Goal: Book appointment/travel/reservation

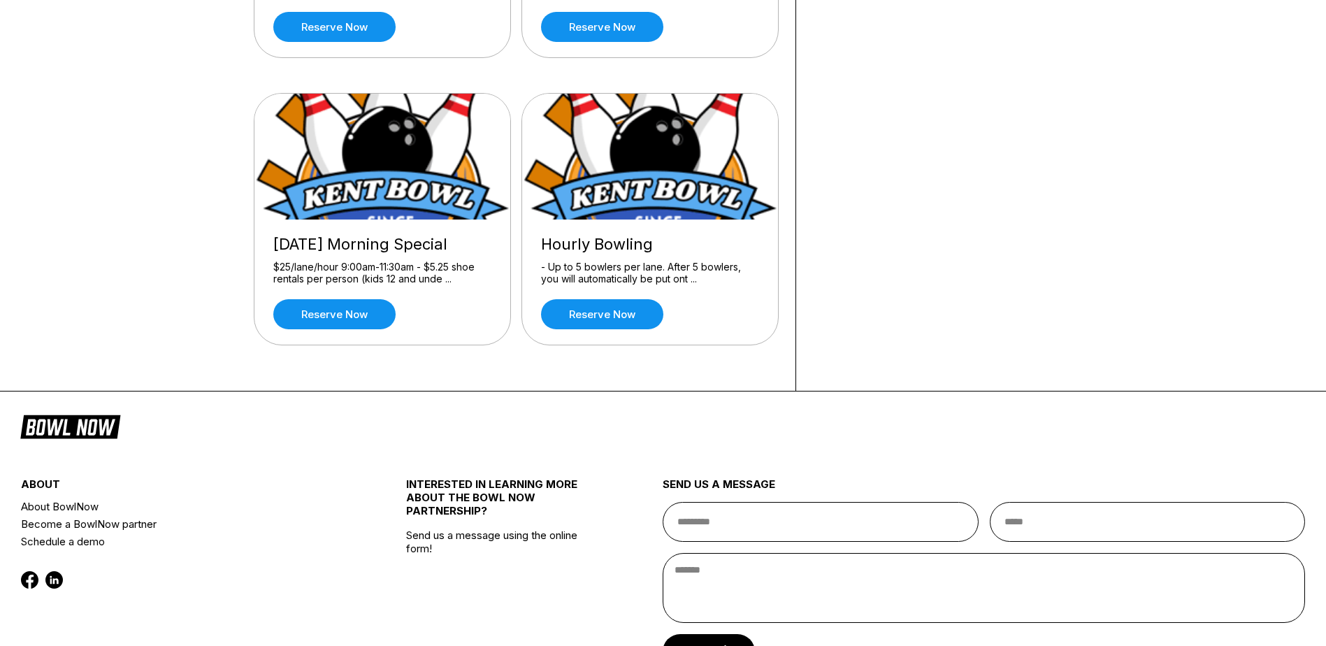
scroll to position [347, 0]
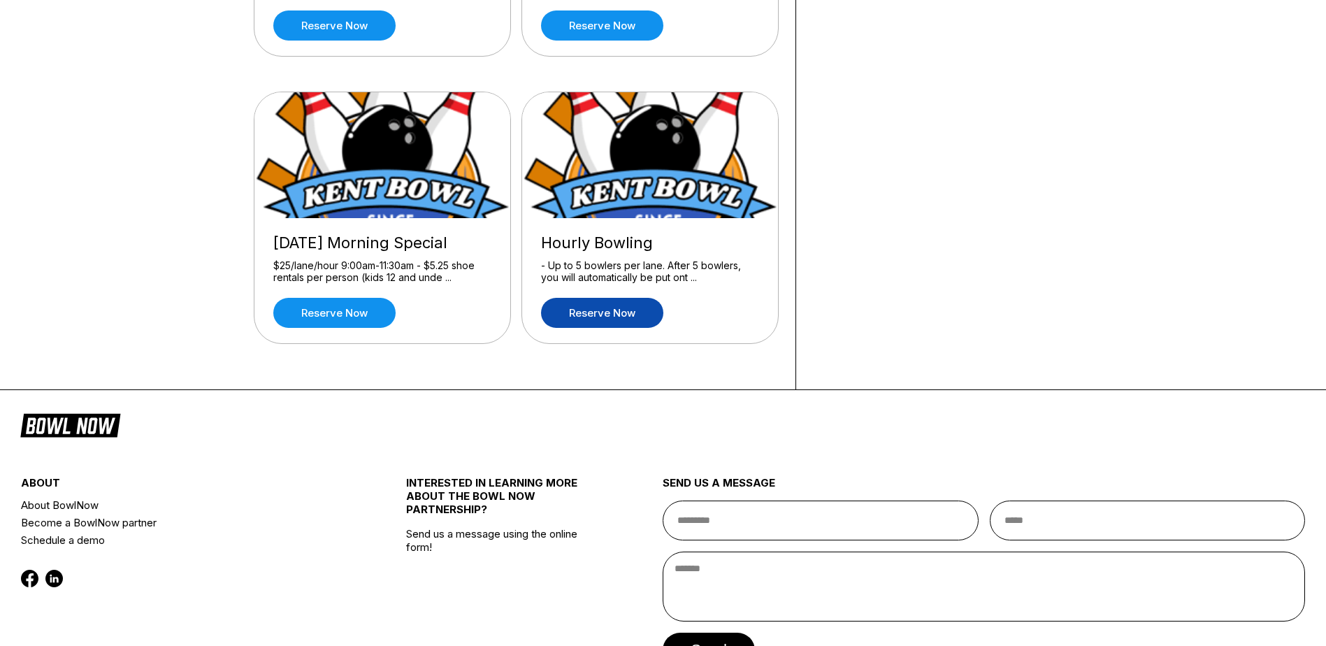
click at [621, 318] on link "Reserve now" at bounding box center [602, 313] width 122 height 30
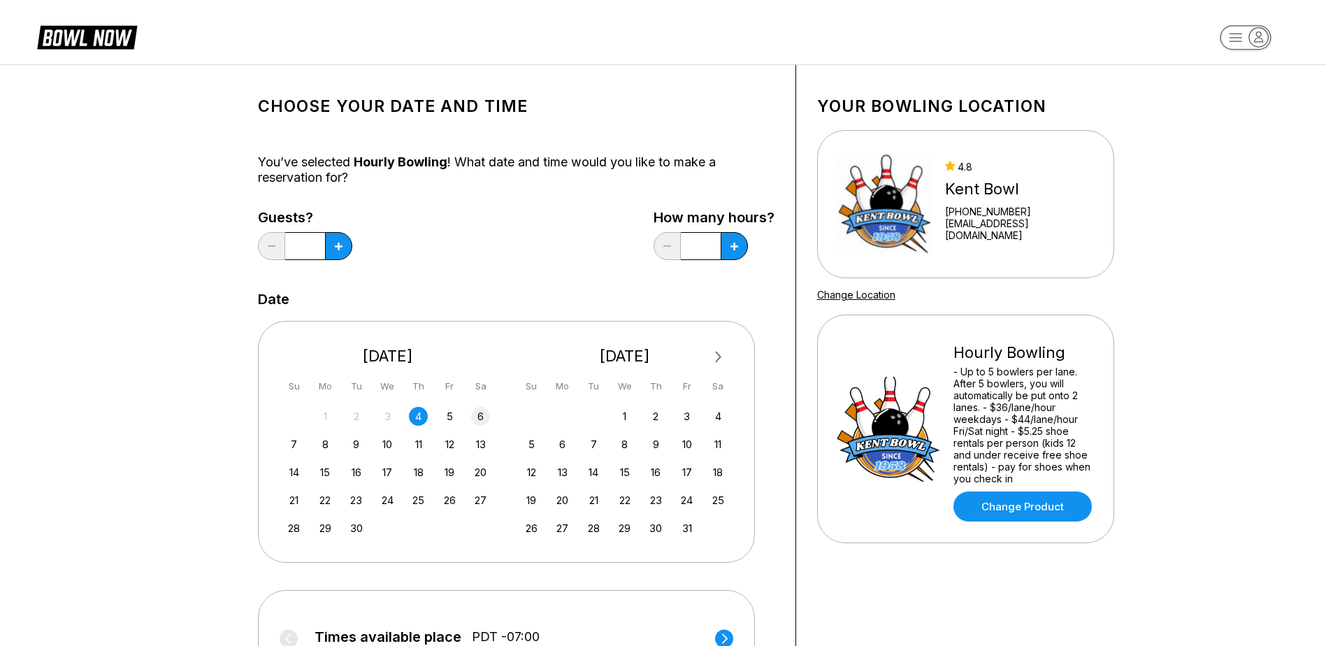
click at [479, 421] on div "6" at bounding box center [480, 416] width 19 height 19
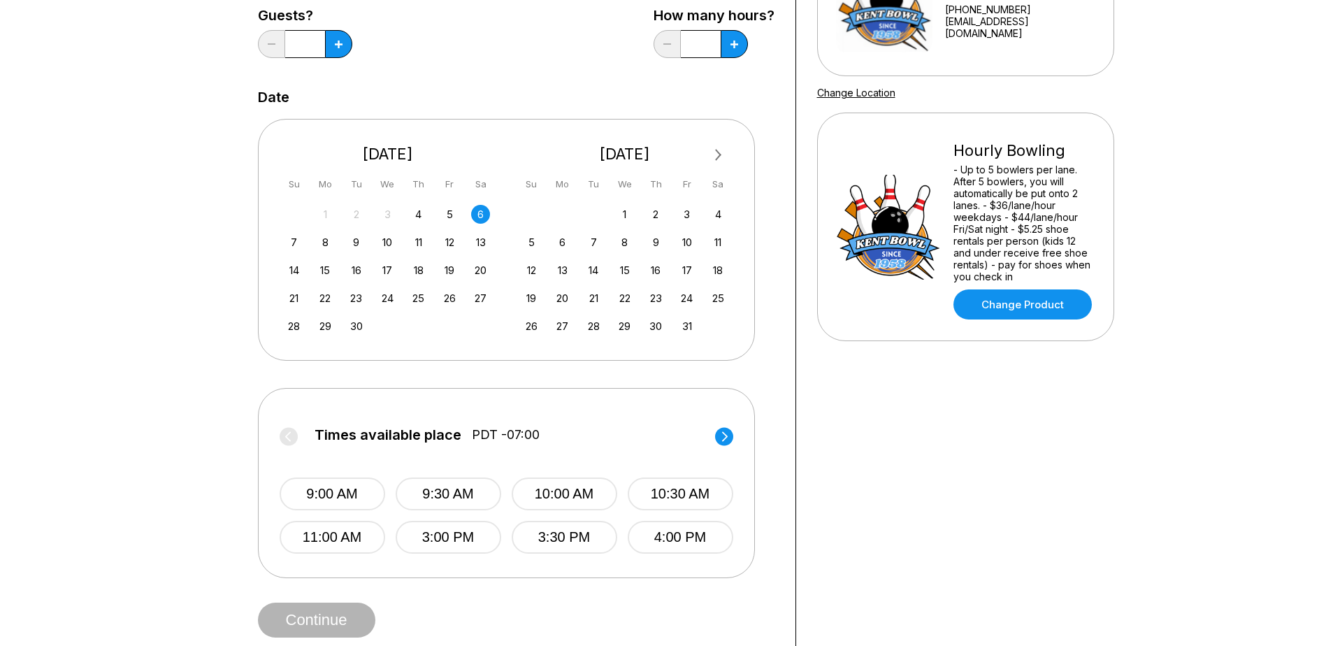
scroll to position [215, 0]
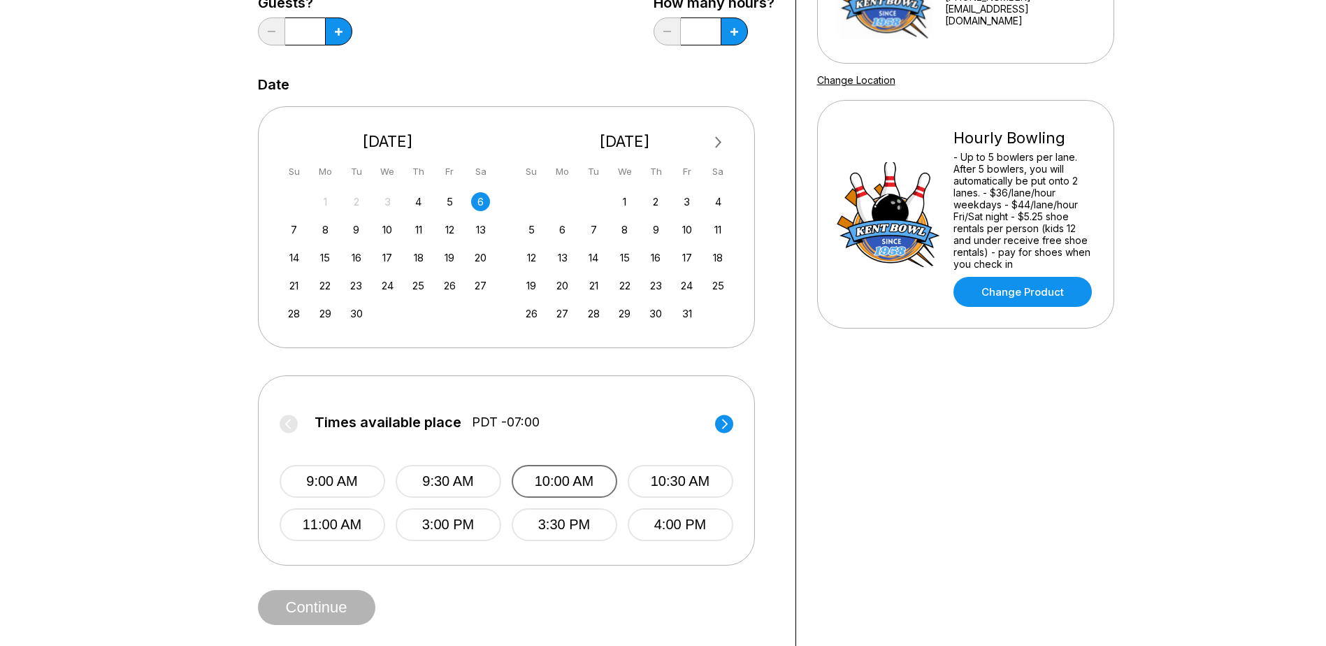
click at [595, 483] on button "10:00 AM" at bounding box center [565, 481] width 106 height 33
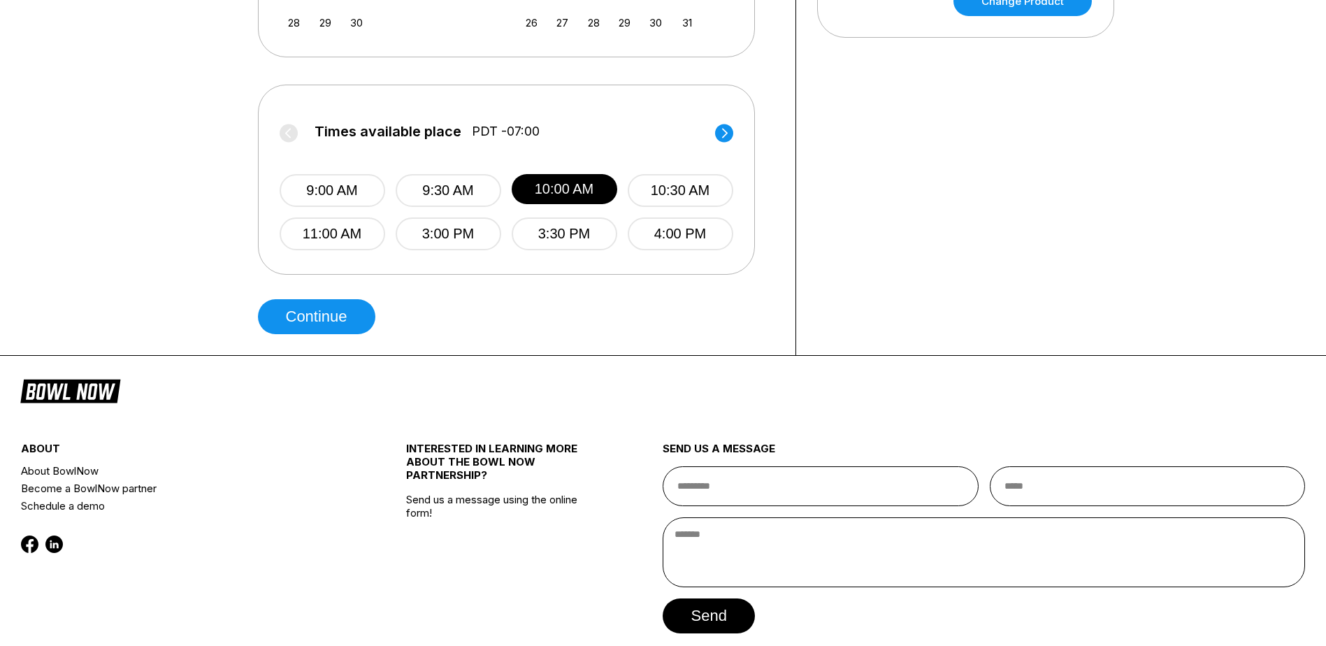
scroll to position [518, 0]
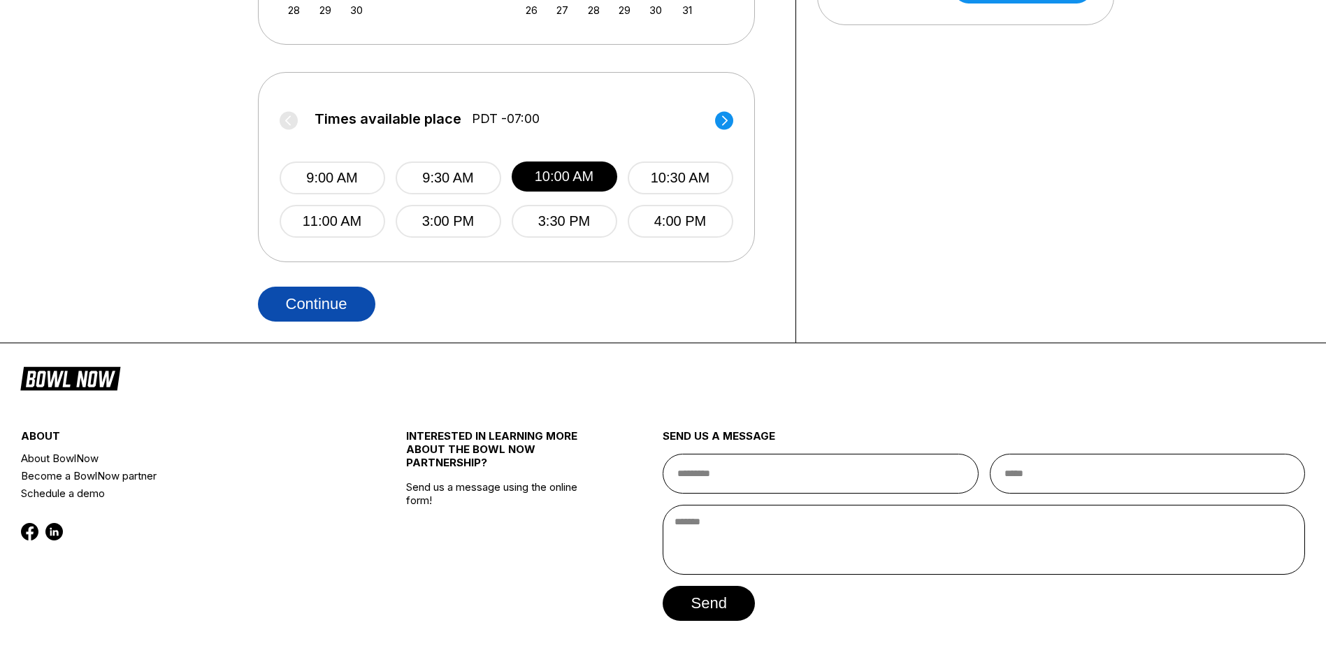
click at [342, 303] on button "Continue" at bounding box center [316, 304] width 117 height 35
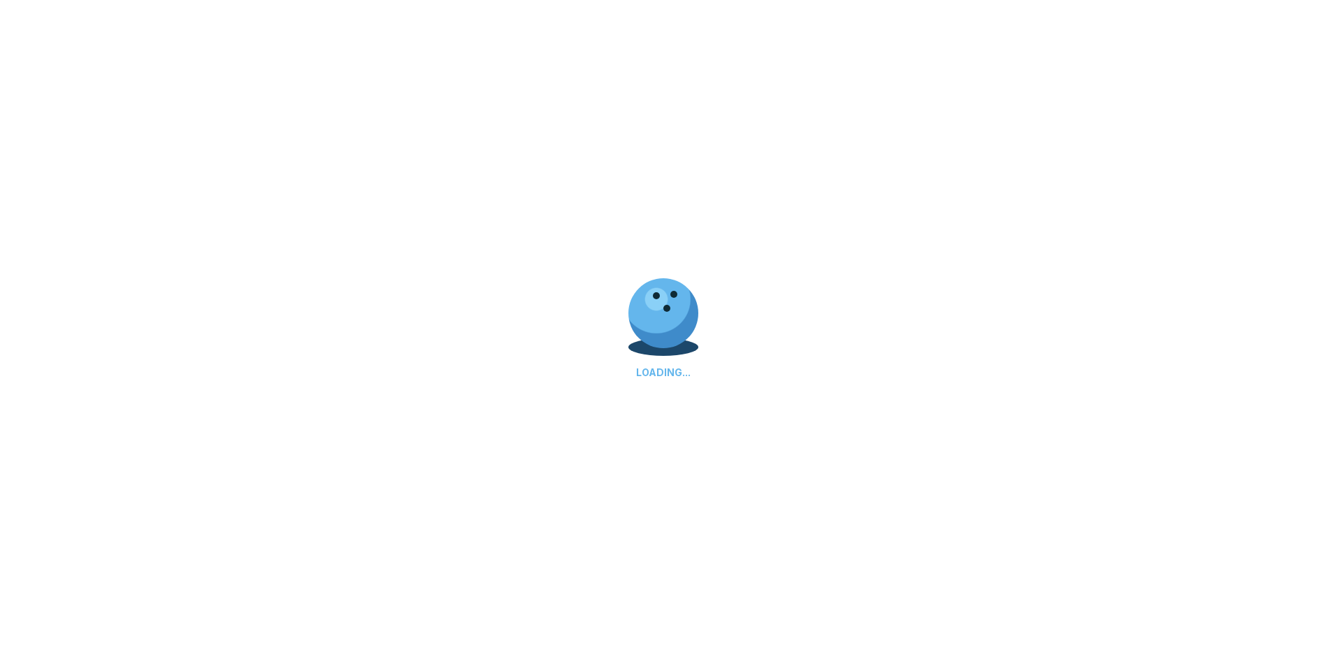
select select "**"
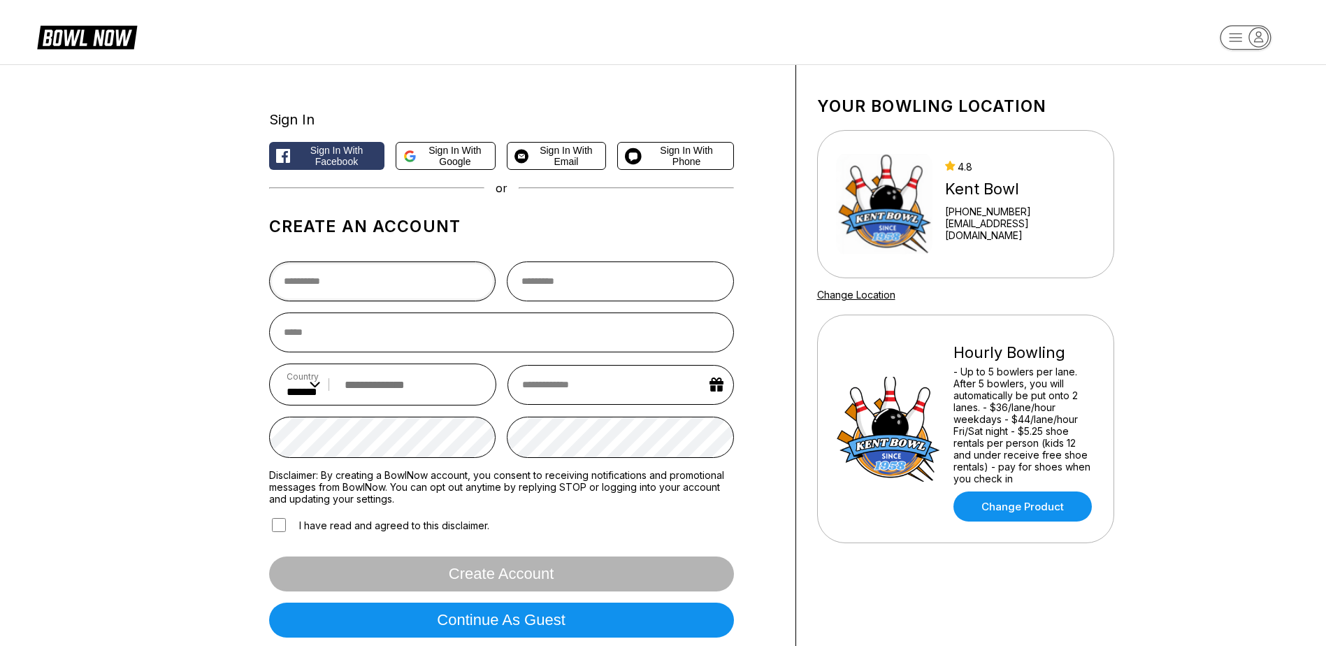
click at [283, 277] on input "text" at bounding box center [382, 281] width 227 height 40
click at [1022, 506] on link "Change Product" at bounding box center [1022, 506] width 138 height 30
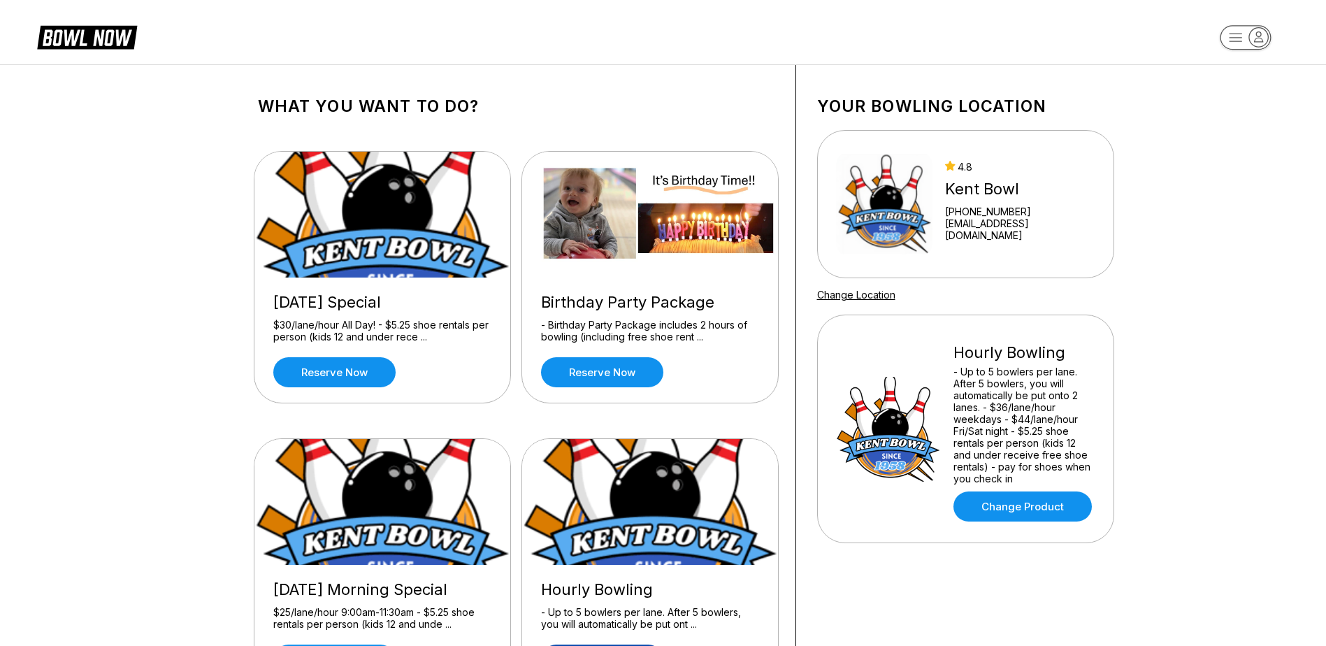
click at [1235, 36] on rect "button" at bounding box center [1245, 37] width 51 height 24
click at [1288, 72] on div "Log In / Sign Up" at bounding box center [1245, 79] width 97 height 24
select select "**"
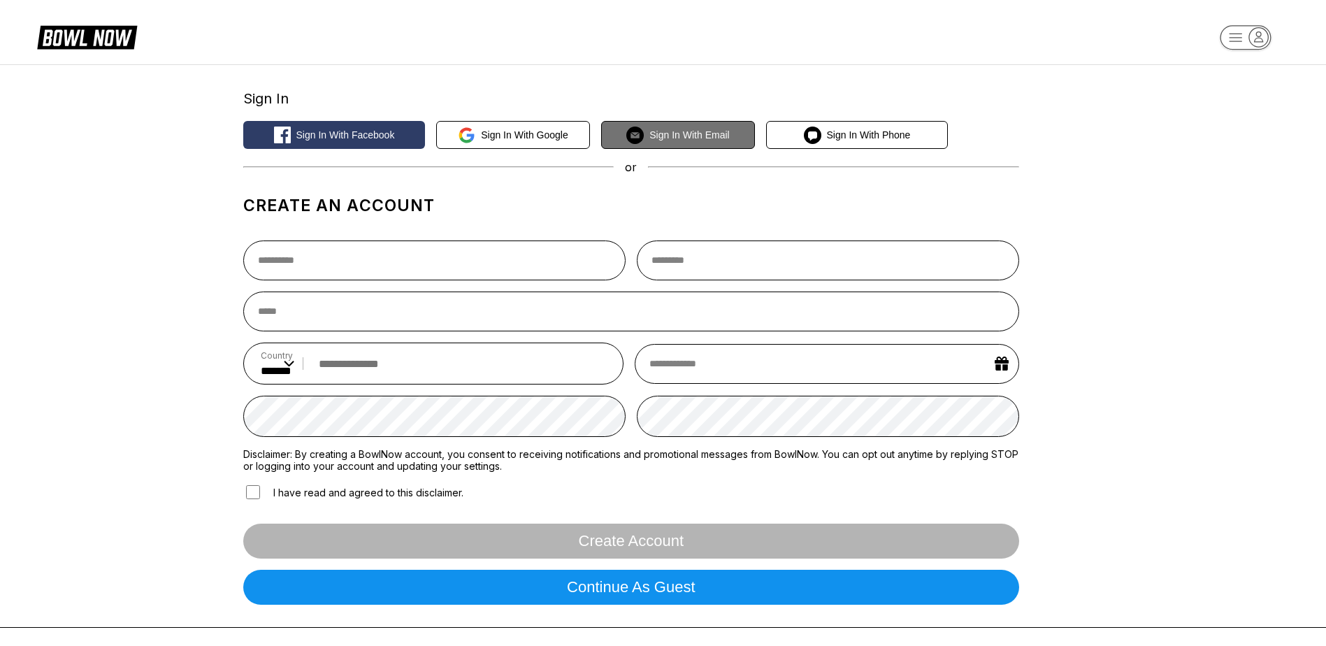
click at [678, 134] on span "Sign in with Email" at bounding box center [689, 134] width 80 height 11
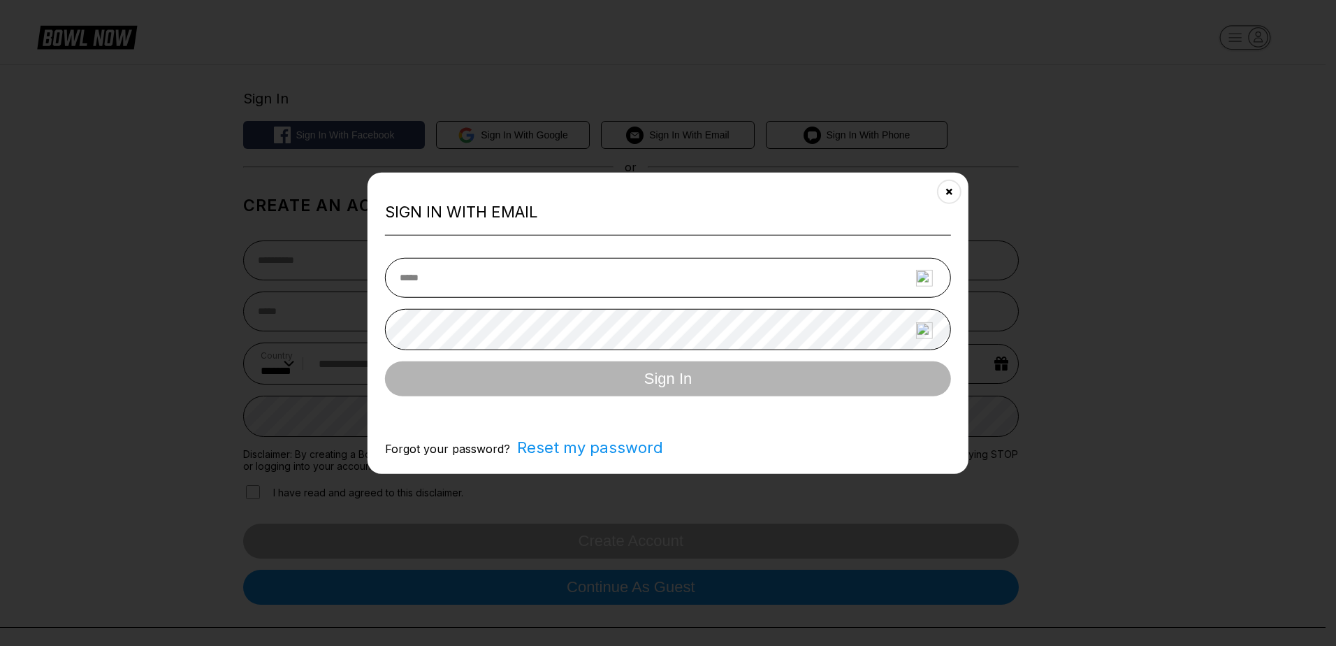
click at [394, 277] on input "email" at bounding box center [668, 277] width 566 height 40
click at [952, 189] on icon "Close" at bounding box center [949, 191] width 11 height 11
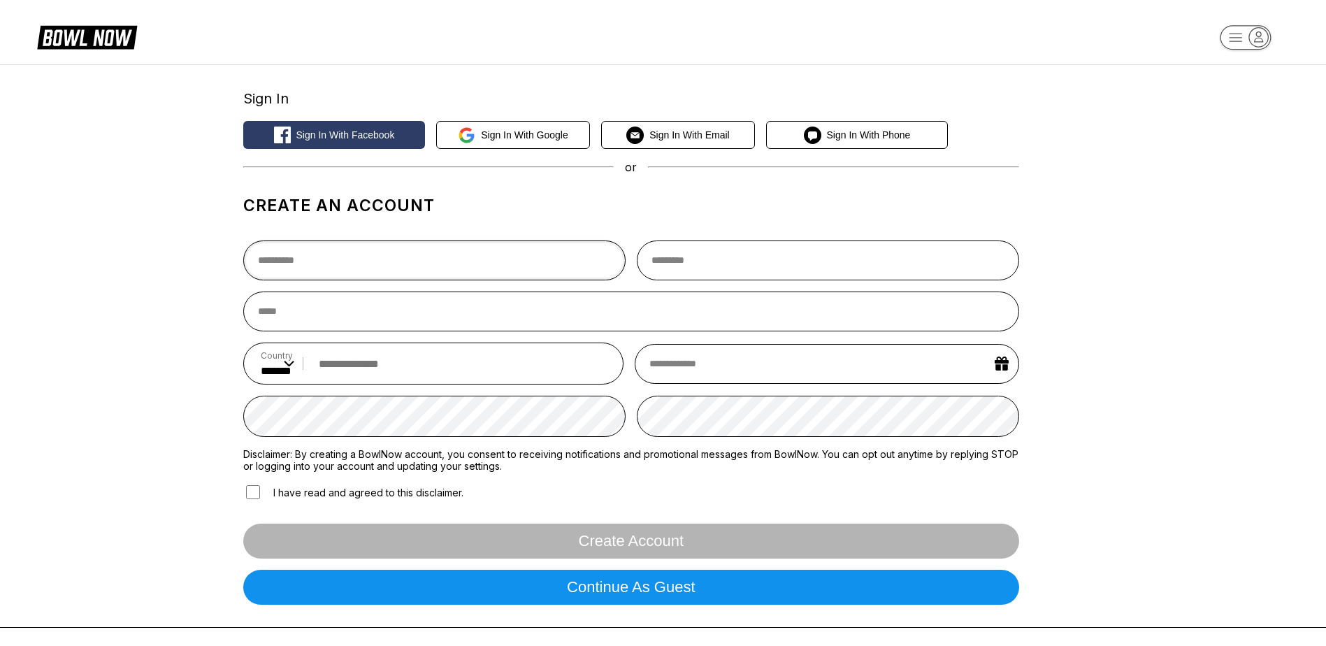
click at [276, 261] on input "text" at bounding box center [434, 260] width 382 height 40
